Goal: Task Accomplishment & Management: Manage account settings

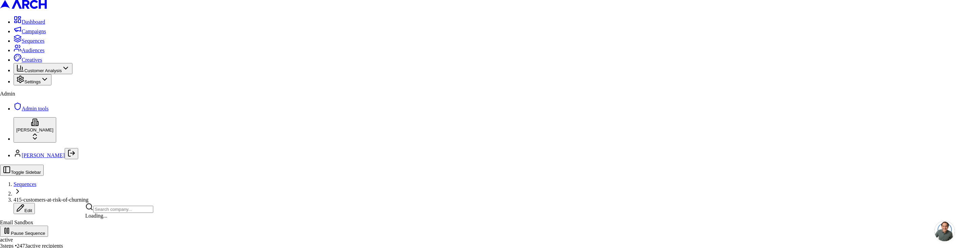
click at [66, 228] on html "Dashboard Campaigns Sequences Audiences Creatives Customer Analysis Settings Ad…" at bounding box center [481, 130] width 963 height 261
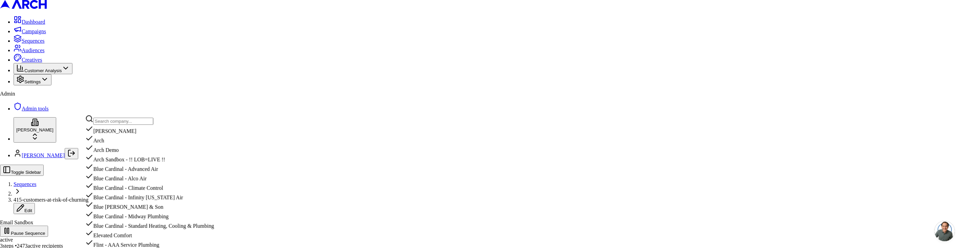
click at [126, 122] on input "text" at bounding box center [123, 120] width 60 height 7
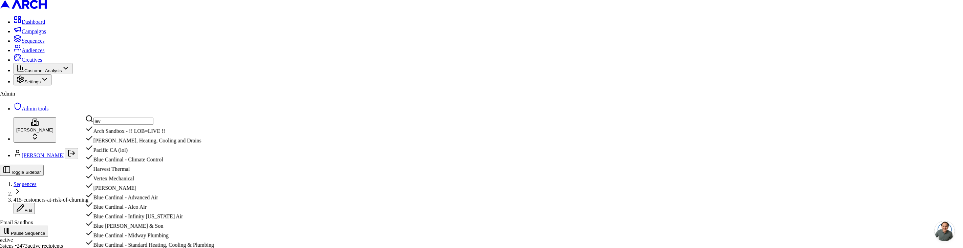
type input "levi"
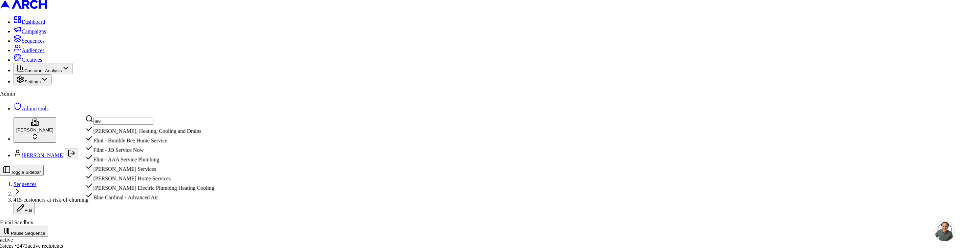
scroll to position [1, 0]
